Goal: Information Seeking & Learning: Learn about a topic

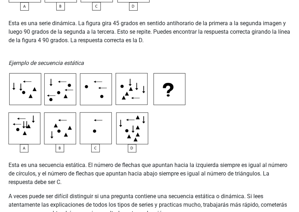
scroll to position [362, 0]
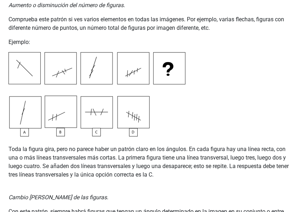
scroll to position [681, 0]
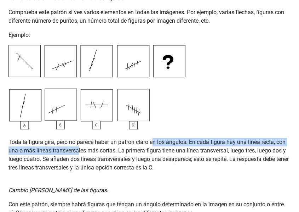
drag, startPoint x: 85, startPoint y: 147, endPoint x: 152, endPoint y: 143, distance: 67.0
click at [152, 143] on font "Toda la figura gira, pero no parece haber un patrón claro en los ángulos. En ca…" at bounding box center [148, 154] width 280 height 32
click at [157, 145] on font "Toda la figura gira, pero no parece haber un patrón claro en los ángulos. En ca…" at bounding box center [148, 154] width 280 height 32
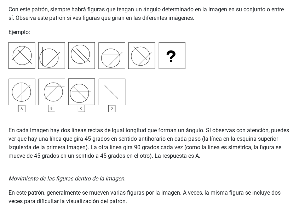
scroll to position [858, 0]
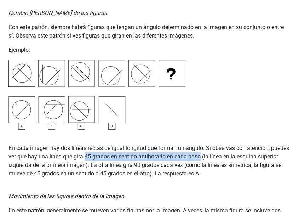
drag, startPoint x: 86, startPoint y: 158, endPoint x: 200, endPoint y: 155, distance: 114.4
click at [200, 155] on font "En cada imagen hay dos líneas rectas de igual longitud que forman un ángulo. Si…" at bounding box center [148, 160] width 281 height 32
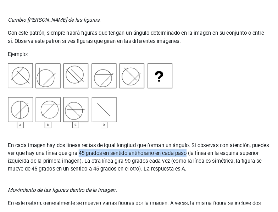
scroll to position [866, 0]
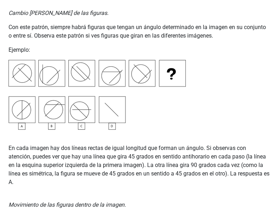
click at [129, 156] on font "En cada imagen hay dos líneas rectas de igual longitud que forman un ángulo. Si…" at bounding box center [138, 164] width 261 height 41
drag, startPoint x: 118, startPoint y: 158, endPoint x: 153, endPoint y: 157, distance: 35.1
click at [153, 157] on font "En cada imagen hay dos líneas rectas de igual longitud que forman un ángulo. Si…" at bounding box center [138, 164] width 261 height 41
copy font "gira 45 grados"
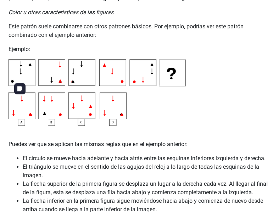
scroll to position [1256, 0]
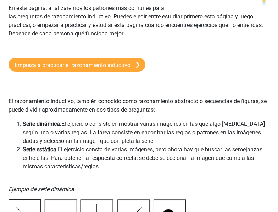
scroll to position [0, 0]
